Goal: Task Accomplishment & Management: Manage account settings

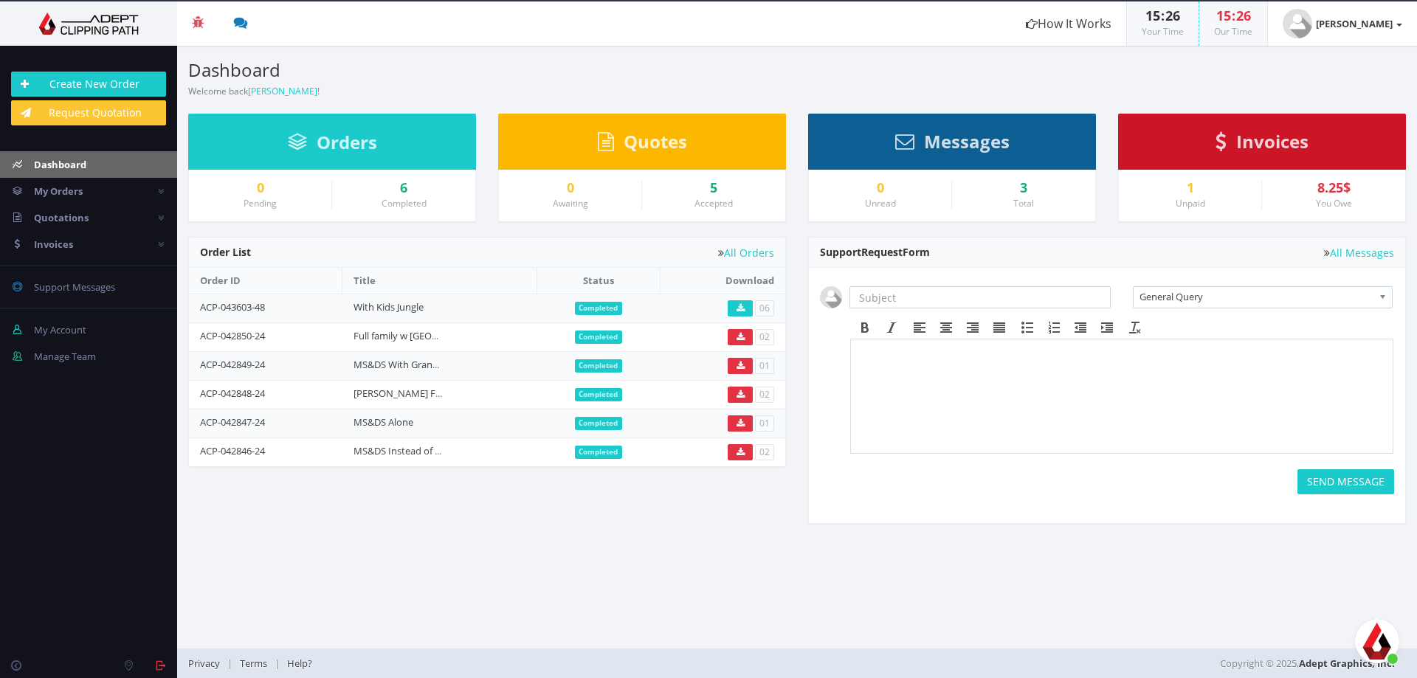
scroll to position [3267, 0]
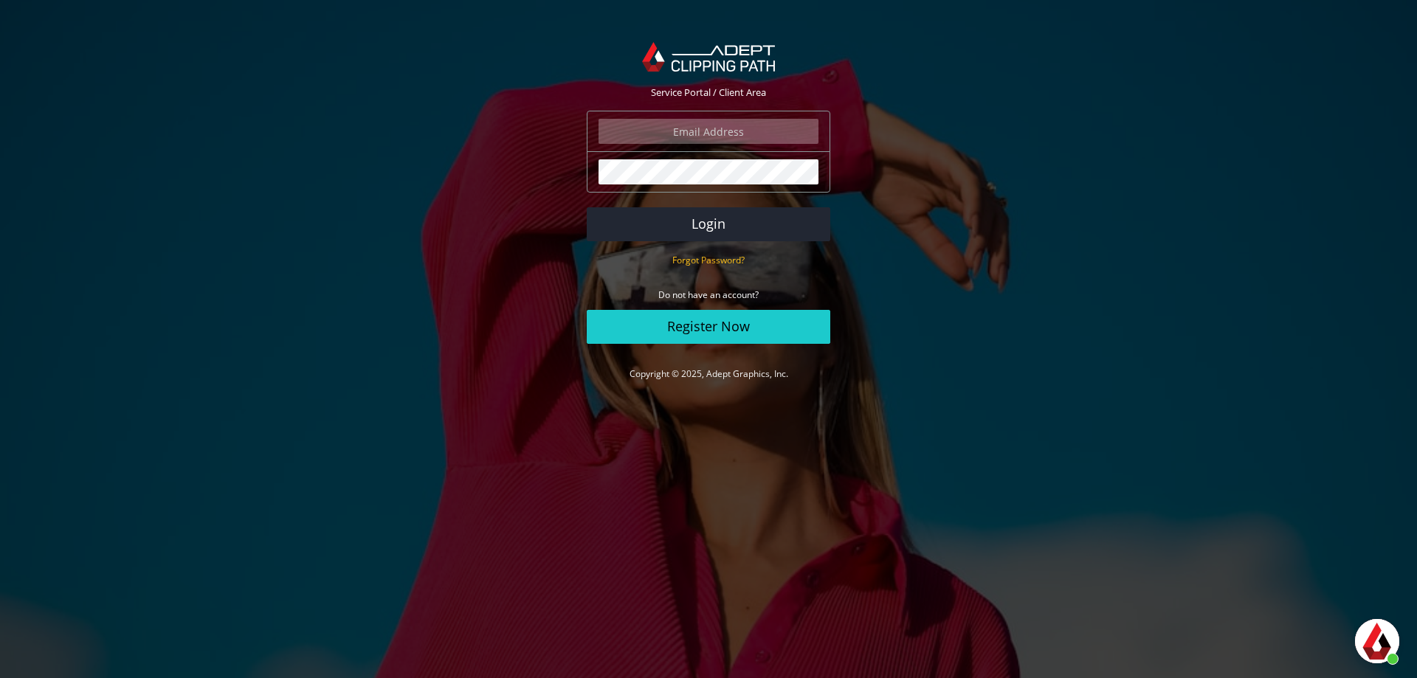
scroll to position [3267, 0]
type input "daniel@terem.com"
click at [726, 225] on button "Login" at bounding box center [709, 224] width 244 height 34
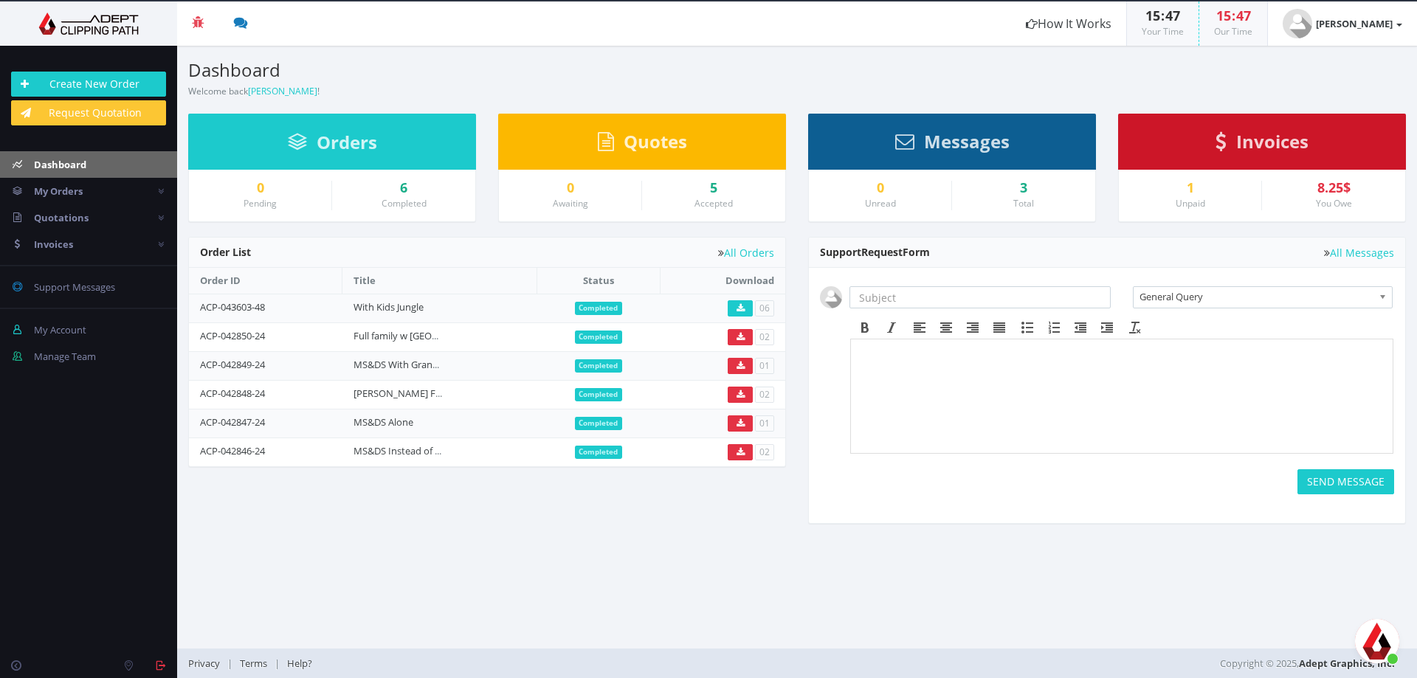
scroll to position [3267, 0]
click at [1380, 631] on span "פתח צ'אט" at bounding box center [1377, 641] width 44 height 44
